Goal: Communication & Community: Answer question/provide support

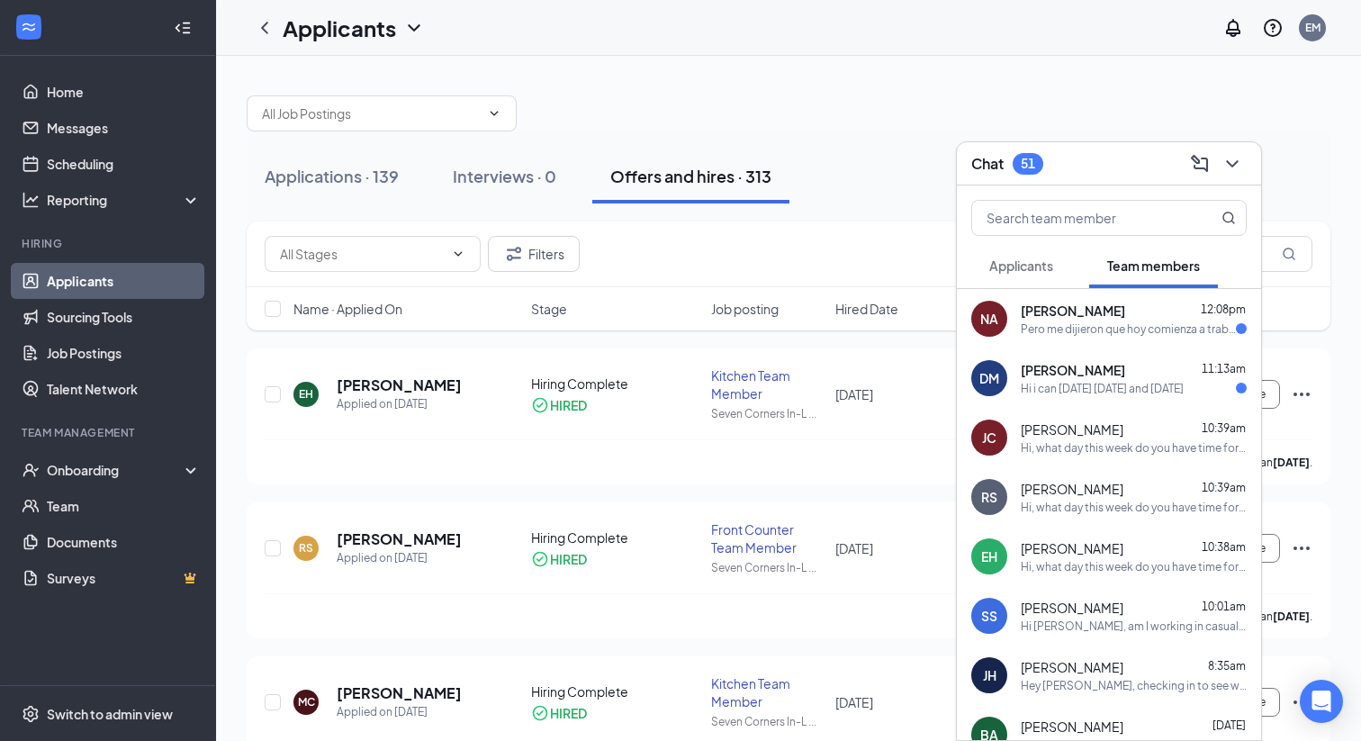
click at [1114, 340] on div "NA [PERSON_NAME] 12:08pm Pero me dijieron que hoy comienza a trabajar entro 4 p…" at bounding box center [1109, 318] width 304 height 59
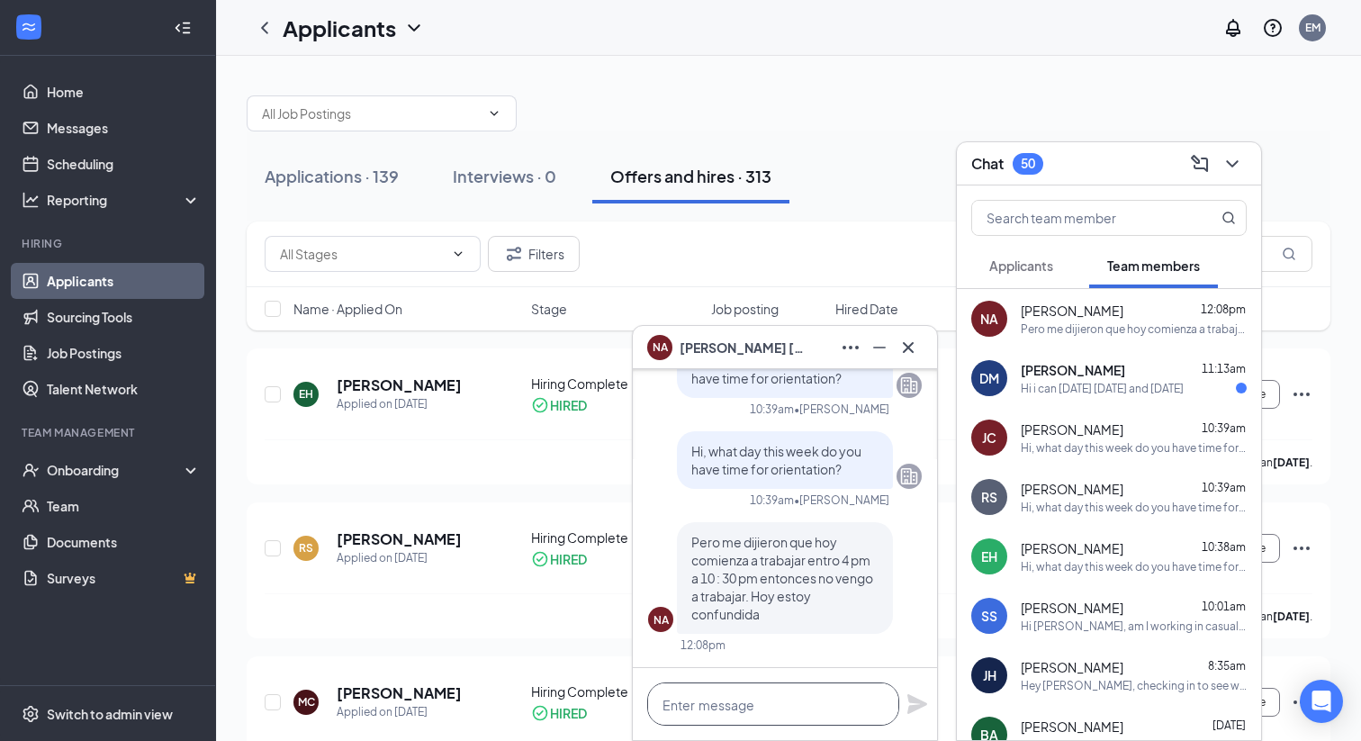
click at [753, 692] on textarea at bounding box center [773, 703] width 252 height 43
type textarea "n"
type textarea "S"
type textarea "y"
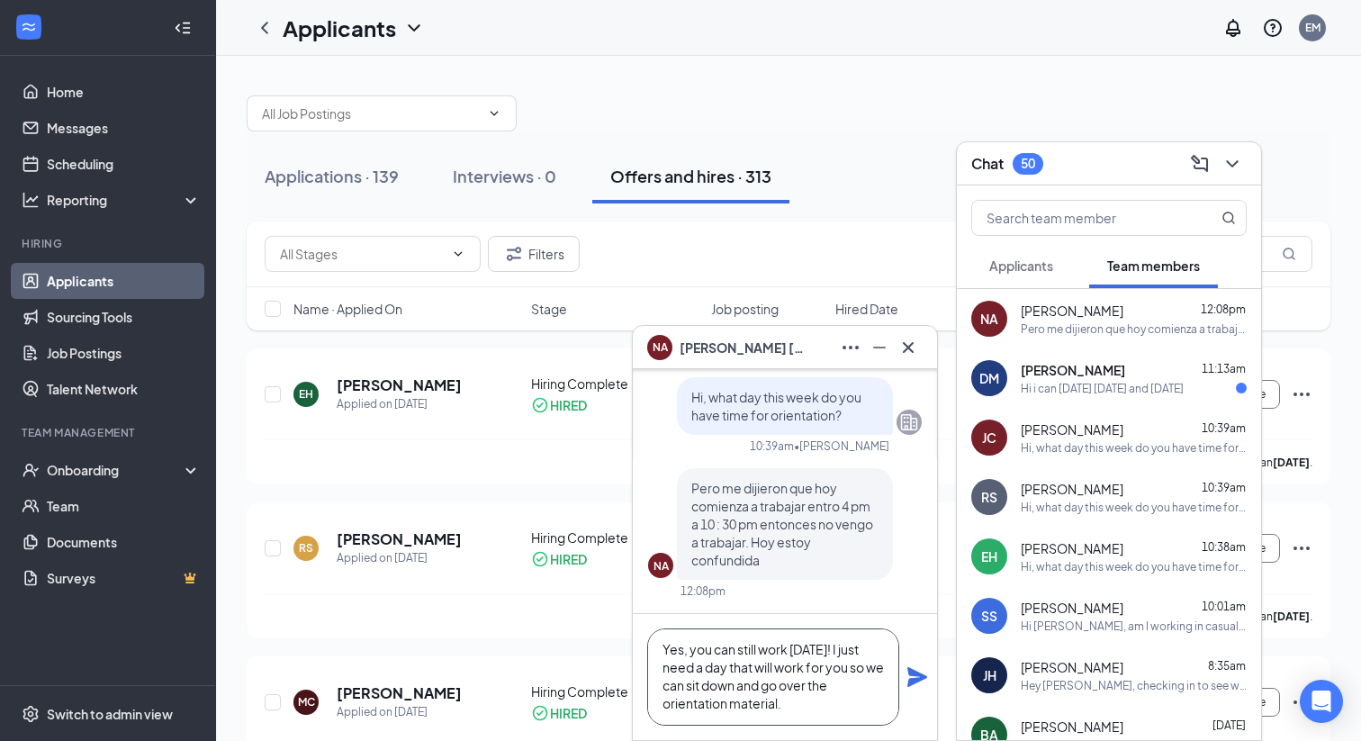
scroll to position [2, 0]
type textarea "Yes, you can still work [DATE]! I just need a day that will work for you so we …"
click at [914, 676] on icon "Plane" at bounding box center [918, 677] width 22 height 22
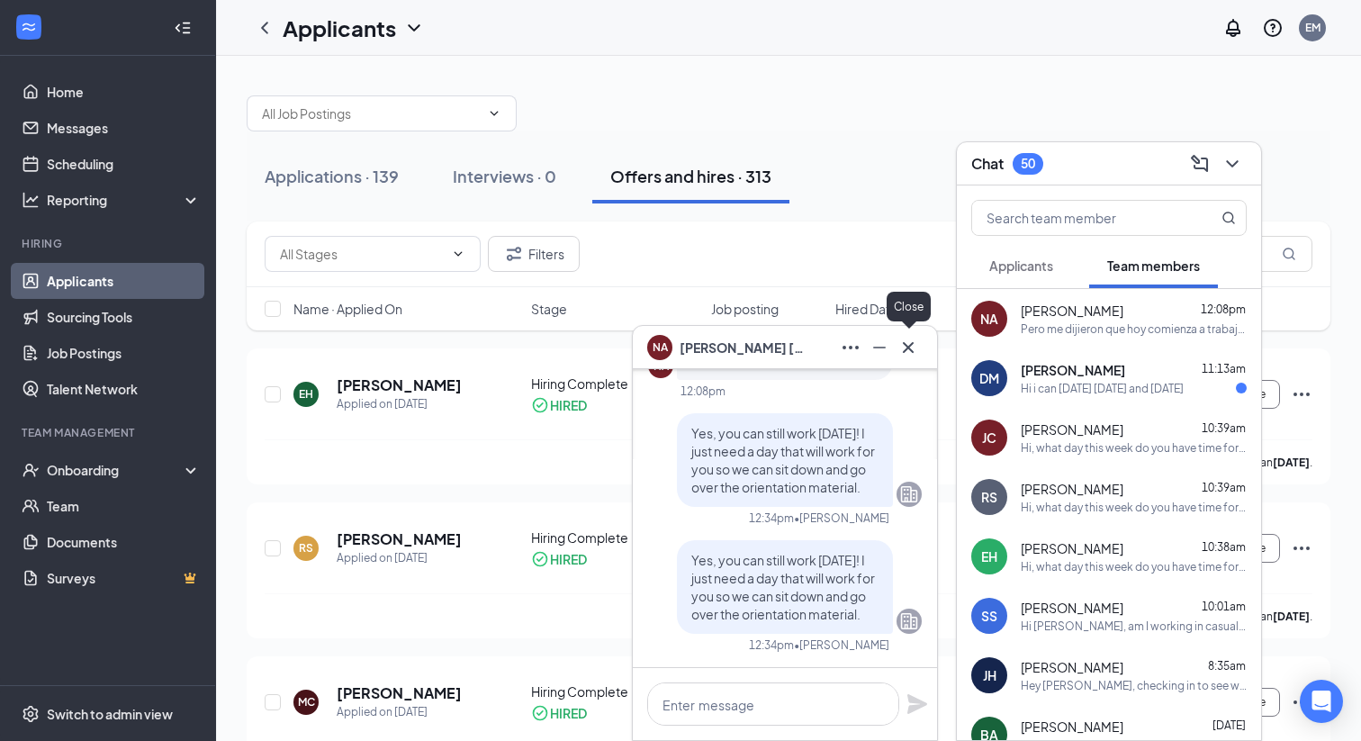
click at [911, 341] on icon "Cross" at bounding box center [909, 348] width 22 height 22
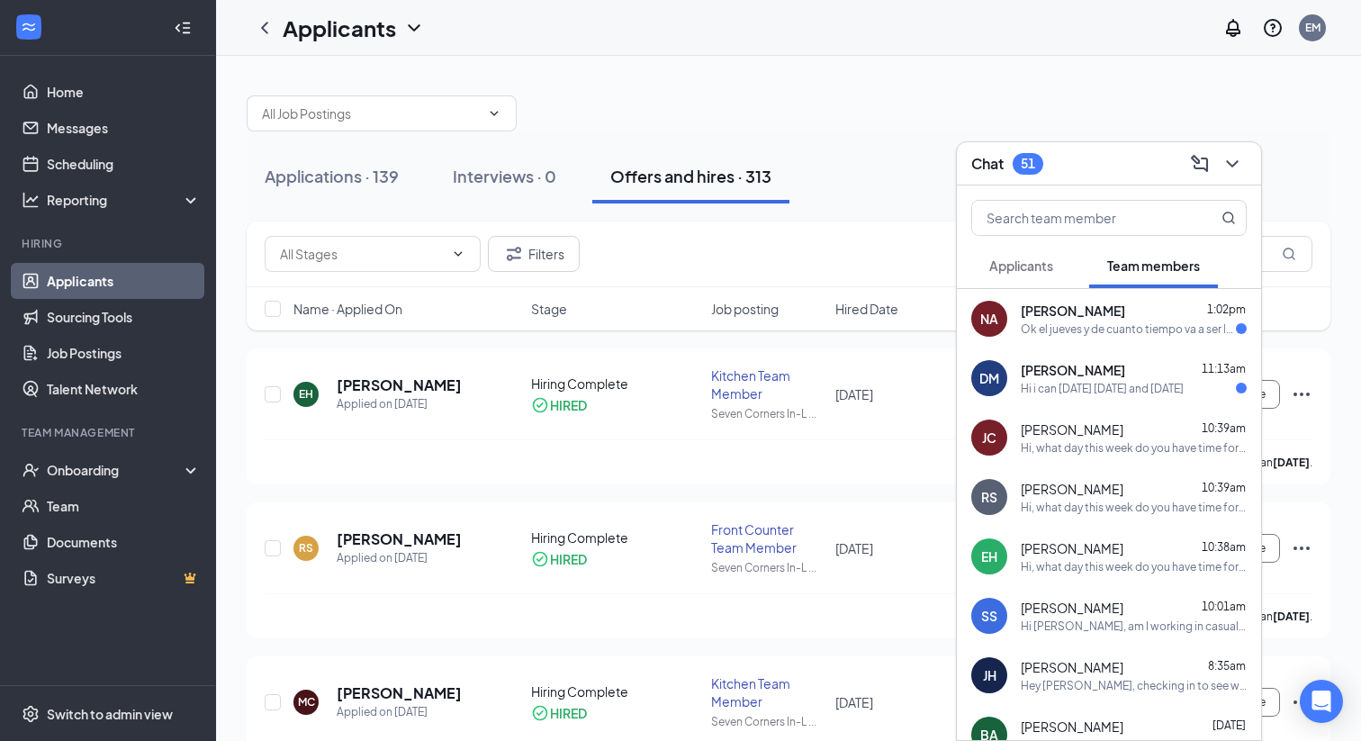
click at [1062, 339] on div "NA [PERSON_NAME] 1:02pm Ok el jueves y de cuanto tiempo va a ser la horentacion" at bounding box center [1109, 318] width 304 height 59
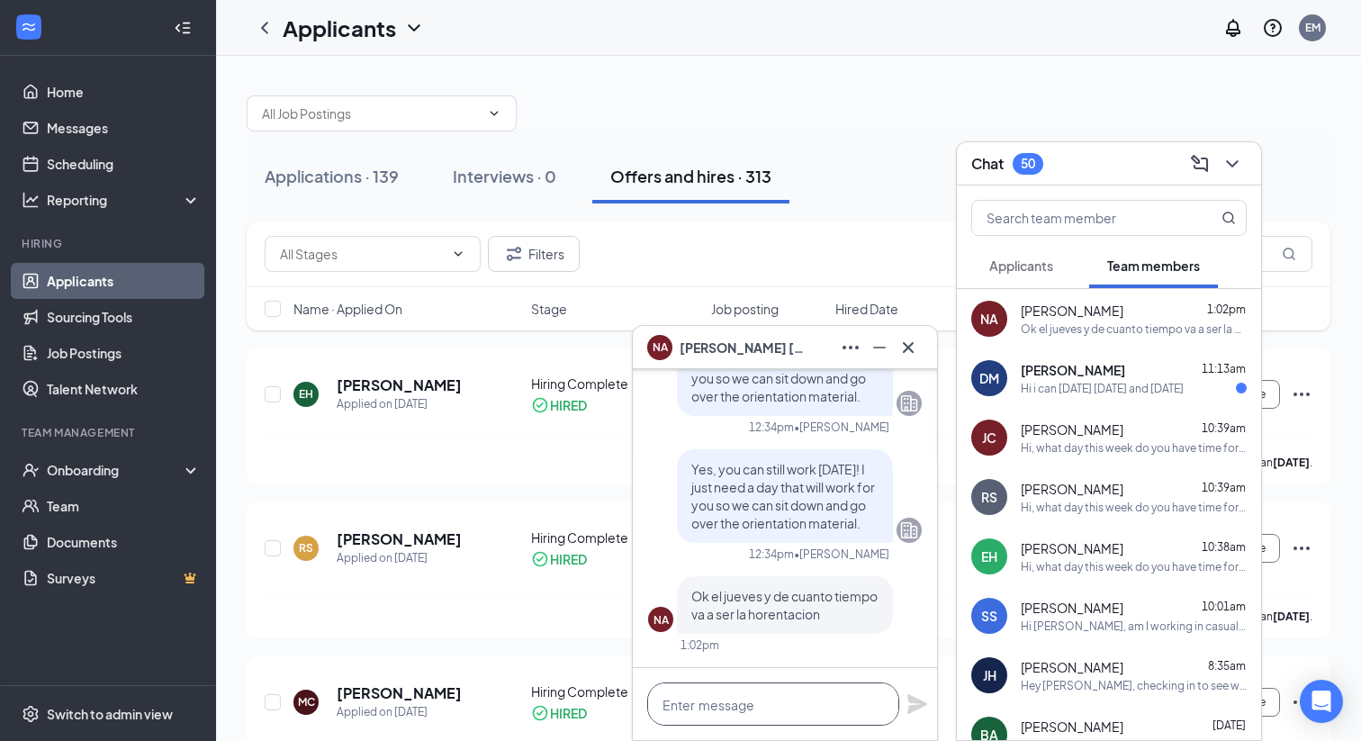
click at [772, 702] on textarea at bounding box center [773, 703] width 252 height 43
type textarea "menos de un hora"
click at [913, 699] on icon "Plane" at bounding box center [917, 704] width 20 height 20
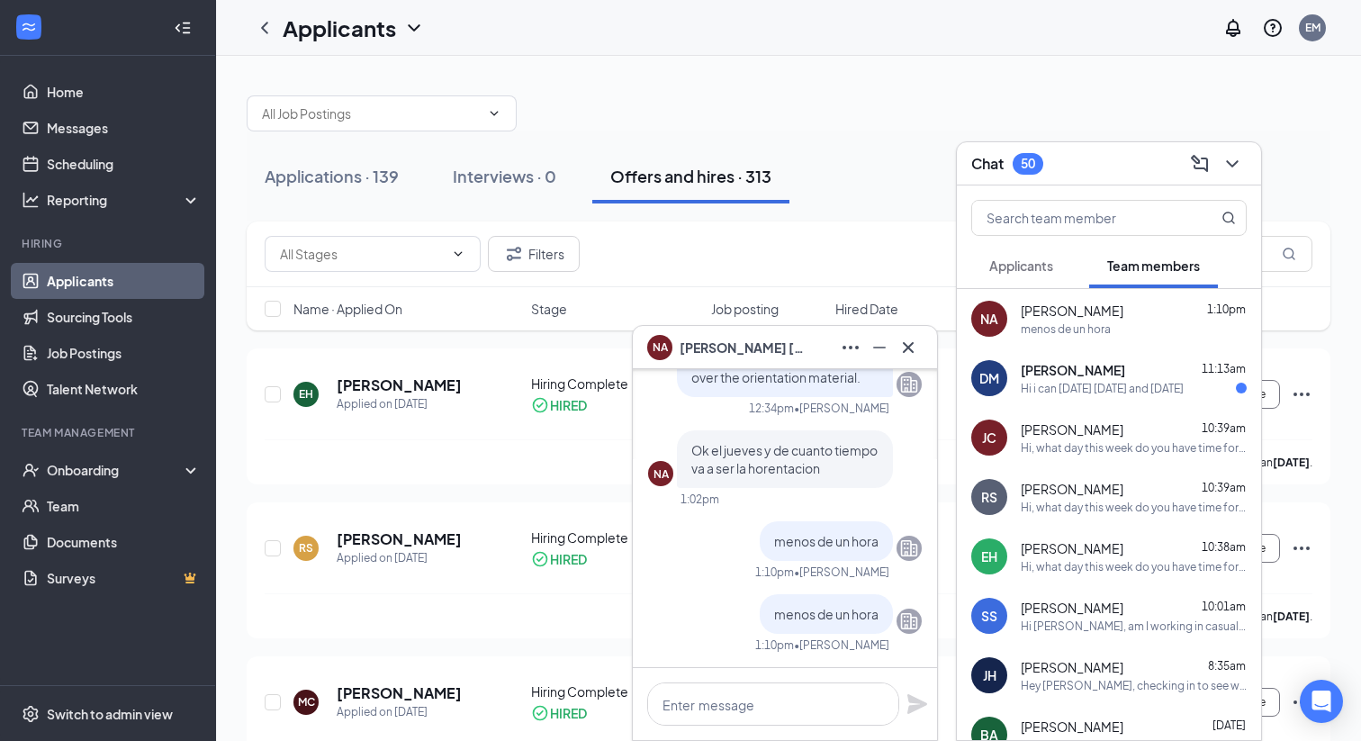
click at [1071, 335] on div "menos de un hora" at bounding box center [1066, 328] width 90 height 15
click at [748, 721] on textarea at bounding box center [773, 703] width 252 height 43
type textarea "puedes venir mañana a las"
